Goal: Information Seeking & Learning: Learn about a topic

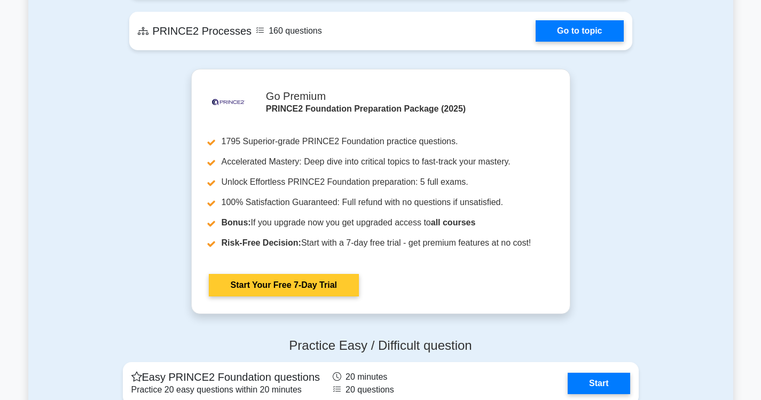
scroll to position [1400, 0]
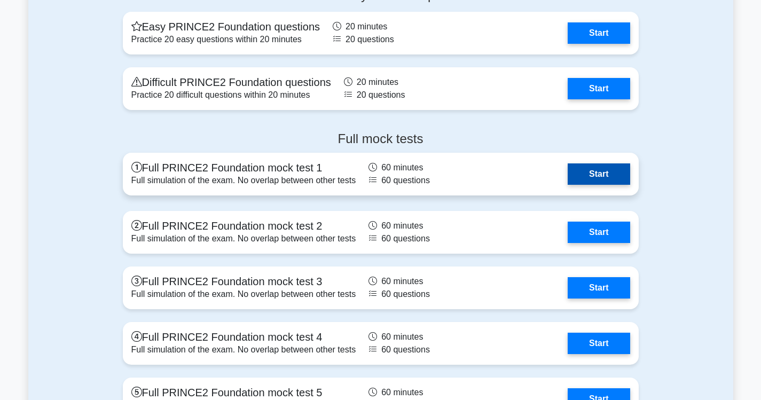
click at [595, 163] on link "Start" at bounding box center [599, 173] width 62 height 21
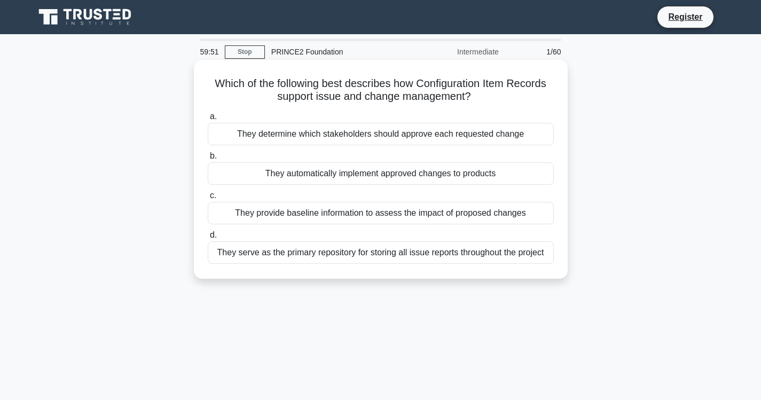
click at [451, 178] on div "They automatically implement approved changes to products" at bounding box center [381, 173] width 346 height 22
click at [208, 160] on input "b. They automatically implement approved changes to products" at bounding box center [208, 156] width 0 height 7
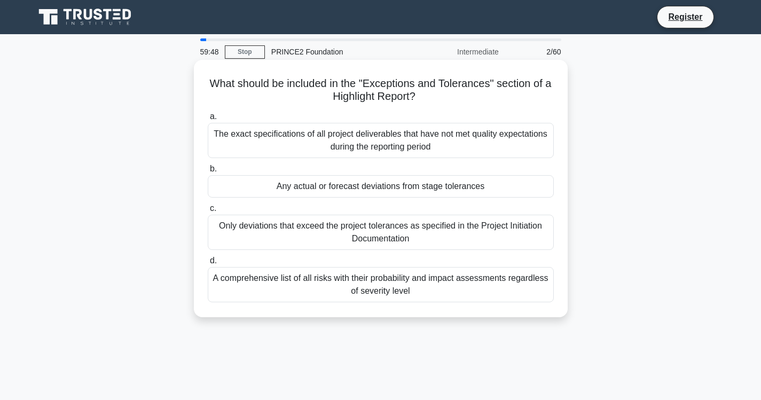
click at [462, 222] on div "Only deviations that exceed the project tolerances as specified in the Project …" at bounding box center [381, 232] width 346 height 35
click at [208, 212] on input "c. Only deviations that exceed the project tolerances as specified in the Proje…" at bounding box center [208, 208] width 0 height 7
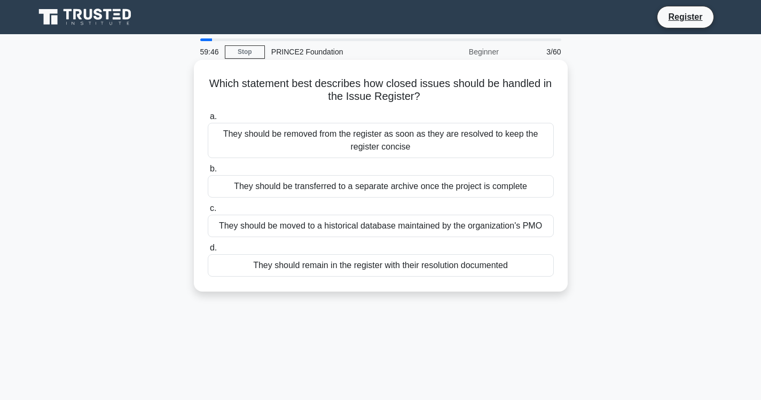
click at [462, 220] on div "They should be moved to a historical database maintained by the organization's …" at bounding box center [381, 226] width 346 height 22
click at [208, 212] on input "c. They should be moved to a historical database maintained by the organization…" at bounding box center [208, 208] width 0 height 7
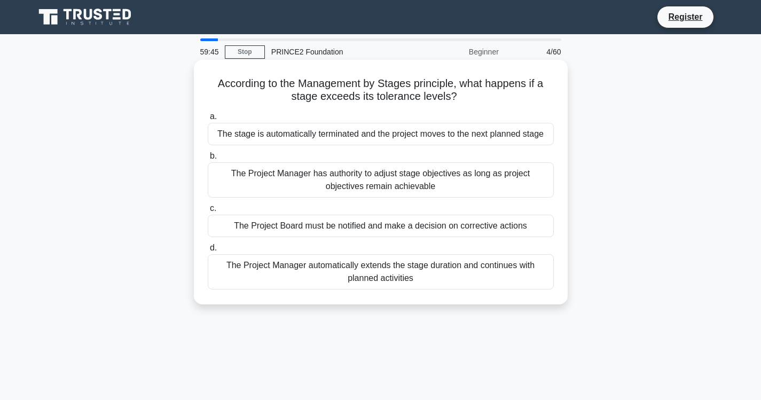
click at [464, 222] on div "The Project Board must be notified and make a decision on corrective actions" at bounding box center [381, 226] width 346 height 22
click at [208, 212] on input "c. The Project Board must be notified and make a decision on corrective actions" at bounding box center [208, 208] width 0 height 7
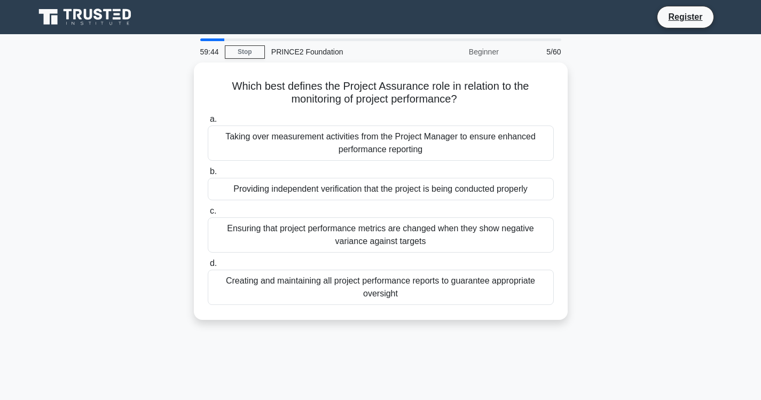
click at [464, 222] on div "Ensuring that project performance metrics are changed when they show negative v…" at bounding box center [381, 234] width 346 height 35
click at [208, 215] on input "c. Ensuring that project performance metrics are changed when they show negativ…" at bounding box center [208, 211] width 0 height 7
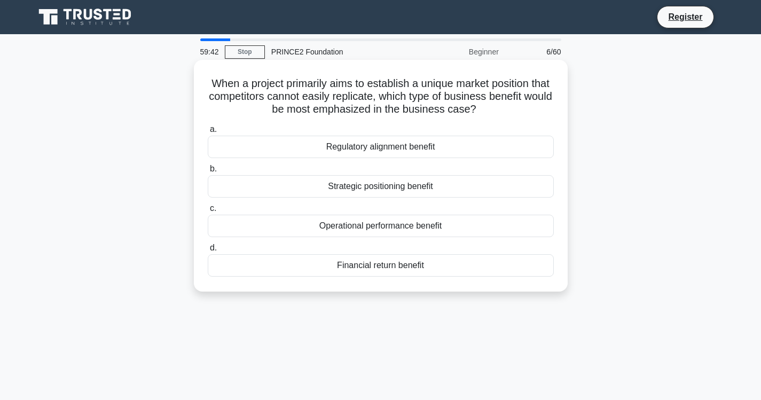
click at [465, 222] on div "Operational performance benefit" at bounding box center [381, 226] width 346 height 22
click at [208, 212] on input "c. Operational performance benefit" at bounding box center [208, 208] width 0 height 7
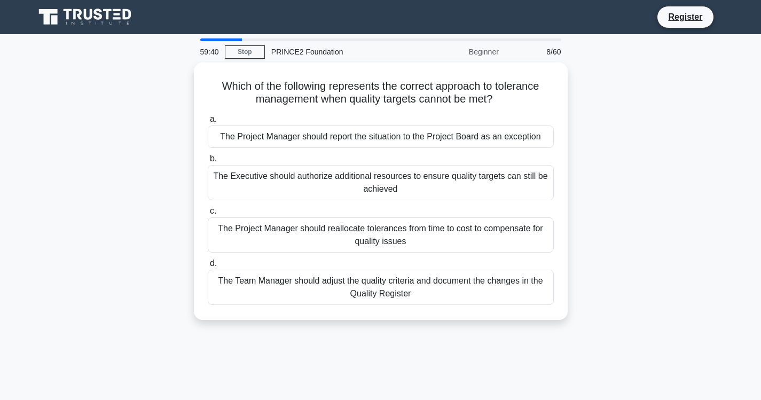
click at [465, 222] on div "The Project Manager should reallocate tolerances from time to cost to compensat…" at bounding box center [381, 234] width 346 height 35
click at [208, 215] on input "c. The Project Manager should reallocate tolerances from time to cost to compen…" at bounding box center [208, 211] width 0 height 7
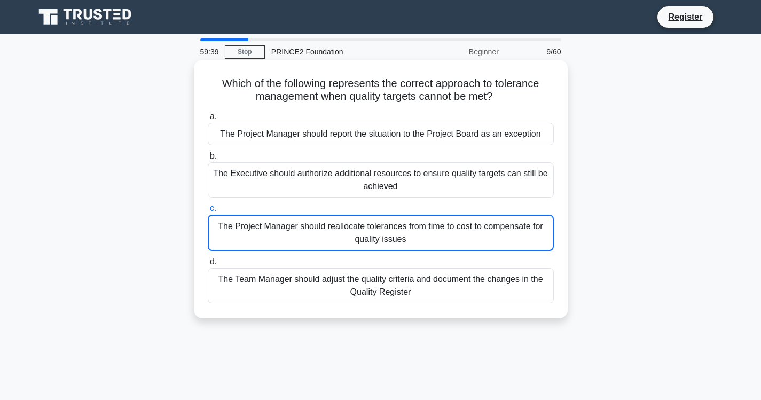
click at [465, 222] on div "The Project Manager should reallocate tolerances from time to cost to compensat…" at bounding box center [381, 233] width 346 height 36
click at [208, 212] on input "c. The Project Manager should reallocate tolerances from time to cost to compen…" at bounding box center [208, 208] width 0 height 7
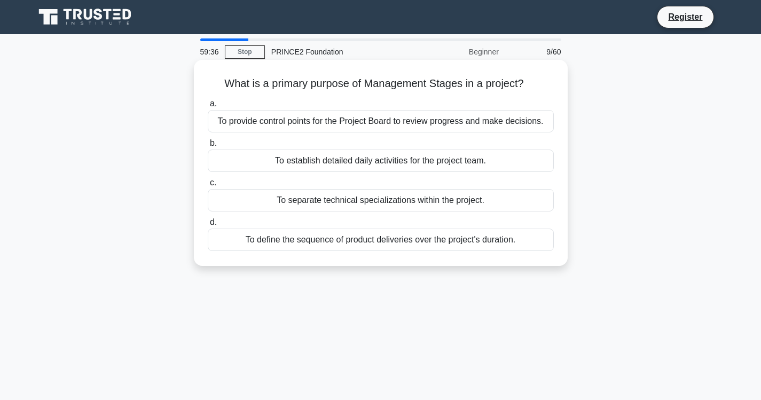
click at [319, 129] on div "To provide control points for the Project Board to review progress and make dec…" at bounding box center [381, 121] width 346 height 22
click at [208, 107] on input "a. To provide control points for the Project Board to review progress and make …" at bounding box center [208, 103] width 0 height 7
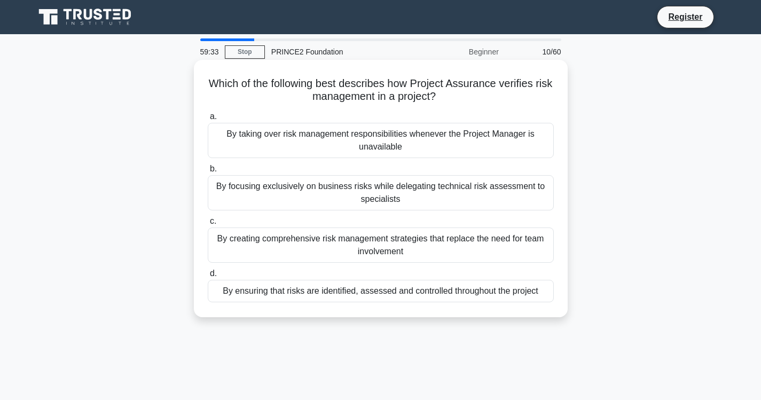
click at [320, 133] on div "By taking over risk management responsibilities whenever the Project Manager is…" at bounding box center [381, 140] width 346 height 35
click at [208, 120] on input "a. By taking over risk management responsibilities whenever the Project Manager…" at bounding box center [208, 116] width 0 height 7
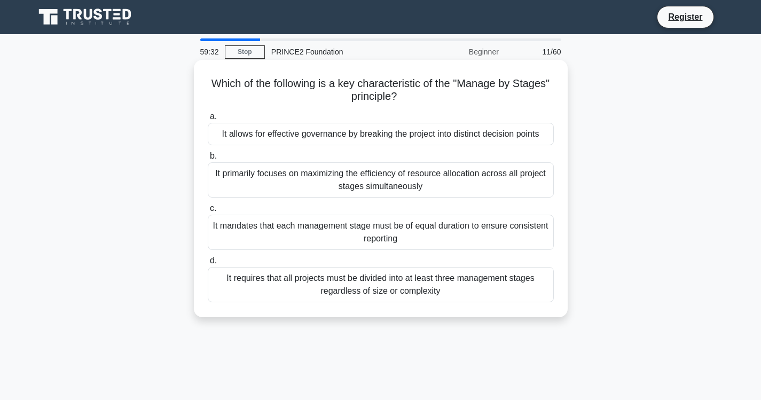
click at [321, 133] on div "It allows for effective governance by breaking the project into distinct decisi…" at bounding box center [381, 134] width 346 height 22
click at [208, 120] on input "a. It allows for effective governance by breaking the project into distinct dec…" at bounding box center [208, 116] width 0 height 7
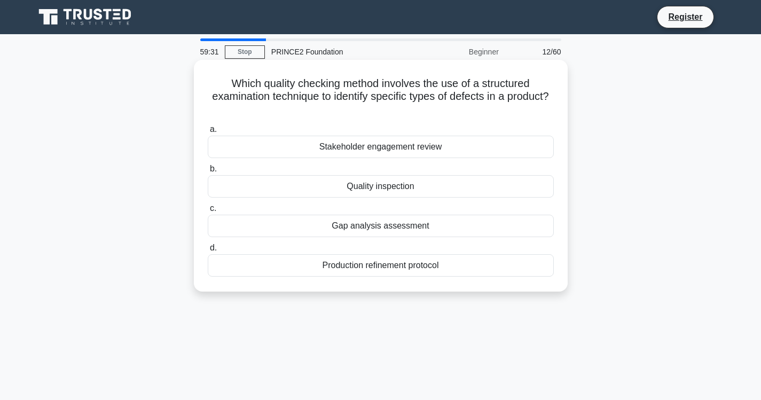
click at [321, 138] on div "Stakeholder engagement review" at bounding box center [381, 147] width 346 height 22
click at [208, 133] on input "a. Stakeholder engagement review" at bounding box center [208, 129] width 0 height 7
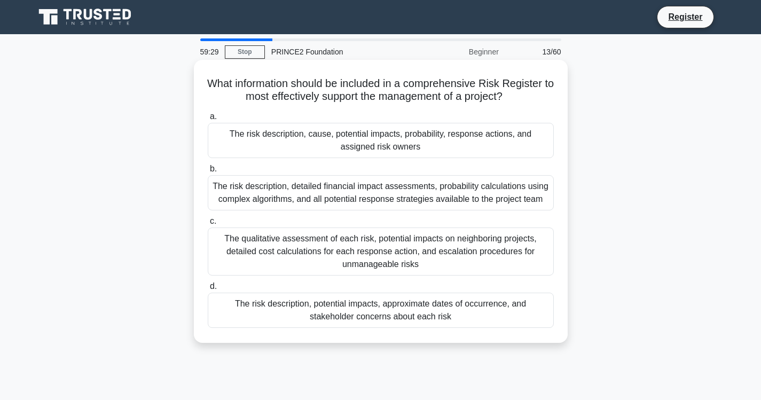
click at [344, 186] on div "The risk description, detailed financial impact assessments, probability calcul…" at bounding box center [381, 192] width 346 height 35
click at [208, 172] on input "b. The risk description, detailed financial impact assessments, probability cal…" at bounding box center [208, 169] width 0 height 7
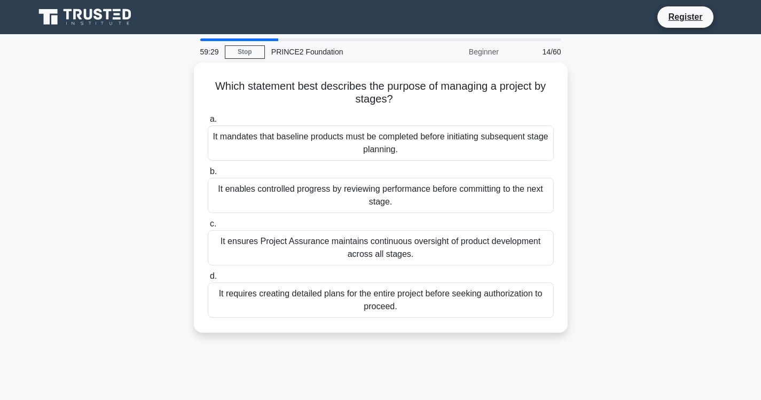
click at [344, 186] on div "It enables controlled progress by reviewing performance before committing to th…" at bounding box center [381, 195] width 346 height 35
click at [208, 175] on input "b. It enables controlled progress by reviewing performance before committing to…" at bounding box center [208, 171] width 0 height 7
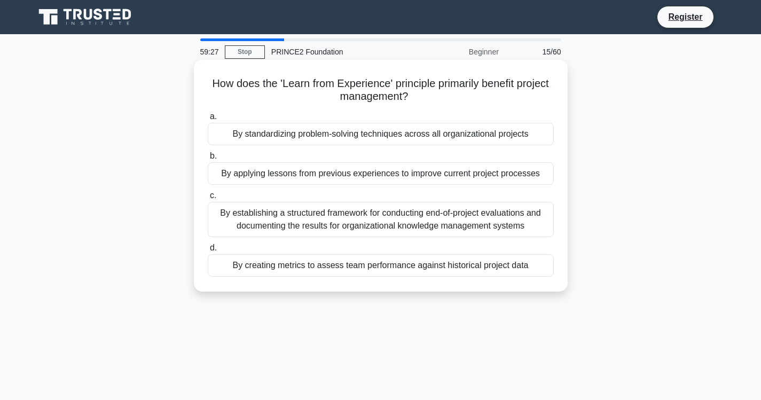
click at [350, 216] on div "By establishing a structured framework for conducting end-of-project evaluation…" at bounding box center [381, 219] width 346 height 35
click at [208, 199] on input "c. By establishing a structured framework for conducting end-of-project evaluat…" at bounding box center [208, 195] width 0 height 7
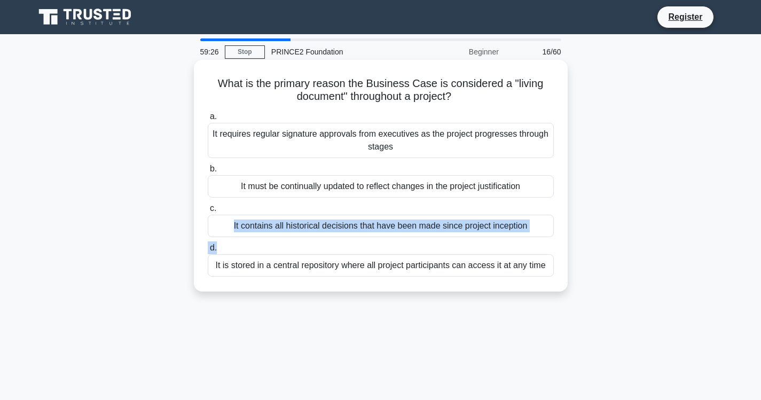
drag, startPoint x: 356, startPoint y: 212, endPoint x: 382, endPoint y: 250, distance: 46.2
click at [382, 250] on div "a. It requires regular signature approvals from executives as the project progr…" at bounding box center [380, 193] width 359 height 171
drag, startPoint x: 375, startPoint y: 234, endPoint x: 373, endPoint y: 224, distance: 9.8
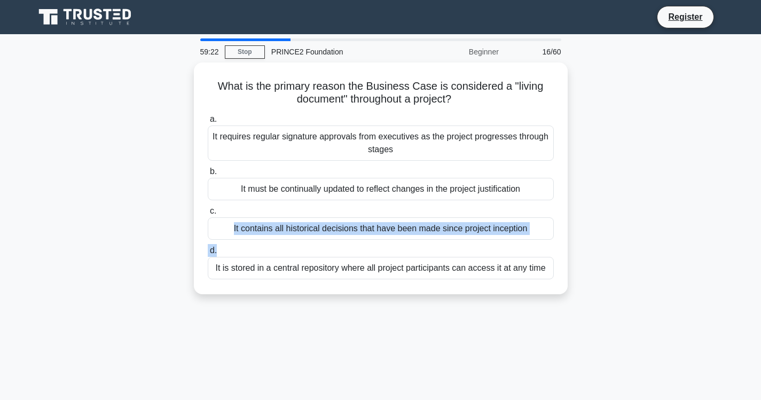
click at [639, 205] on div "What is the primary reason the Business Case is considered a "living document" …" at bounding box center [380, 184] width 705 height 245
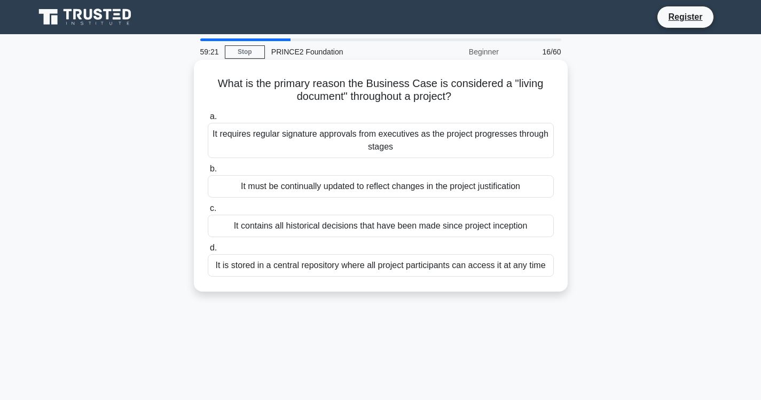
click at [507, 194] on div "It must be continually updated to reflect changes in the project justification" at bounding box center [381, 186] width 346 height 22
click at [208, 172] on input "b. It must be continually updated to reflect changes in the project justificati…" at bounding box center [208, 169] width 0 height 7
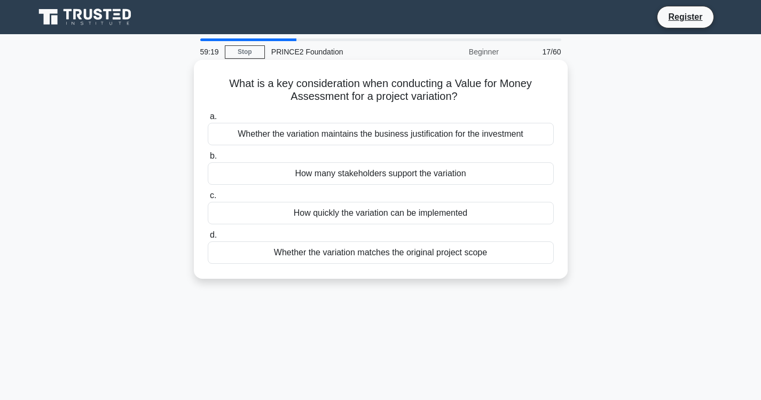
click at [498, 184] on div "How many stakeholders support the variation" at bounding box center [381, 173] width 346 height 22
click at [208, 160] on input "b. How many stakeholders support the variation" at bounding box center [208, 156] width 0 height 7
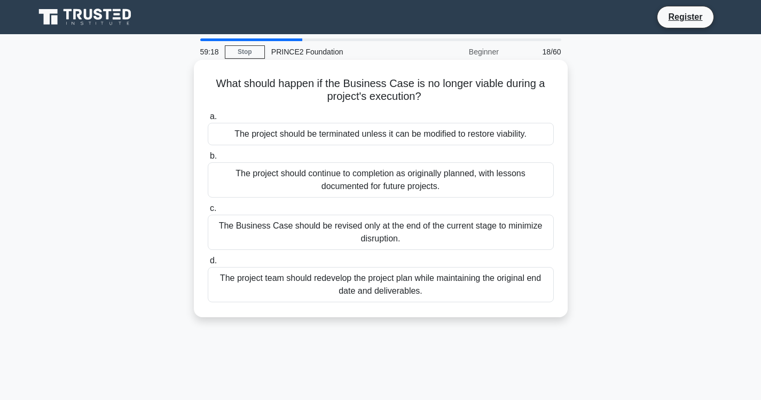
click at [453, 183] on div "The project should continue to completion as originally planned, with lessons d…" at bounding box center [381, 179] width 346 height 35
click at [208, 160] on input "b. The project should continue to completion as originally planned, with lesson…" at bounding box center [208, 156] width 0 height 7
